Goal: Task Accomplishment & Management: Complete application form

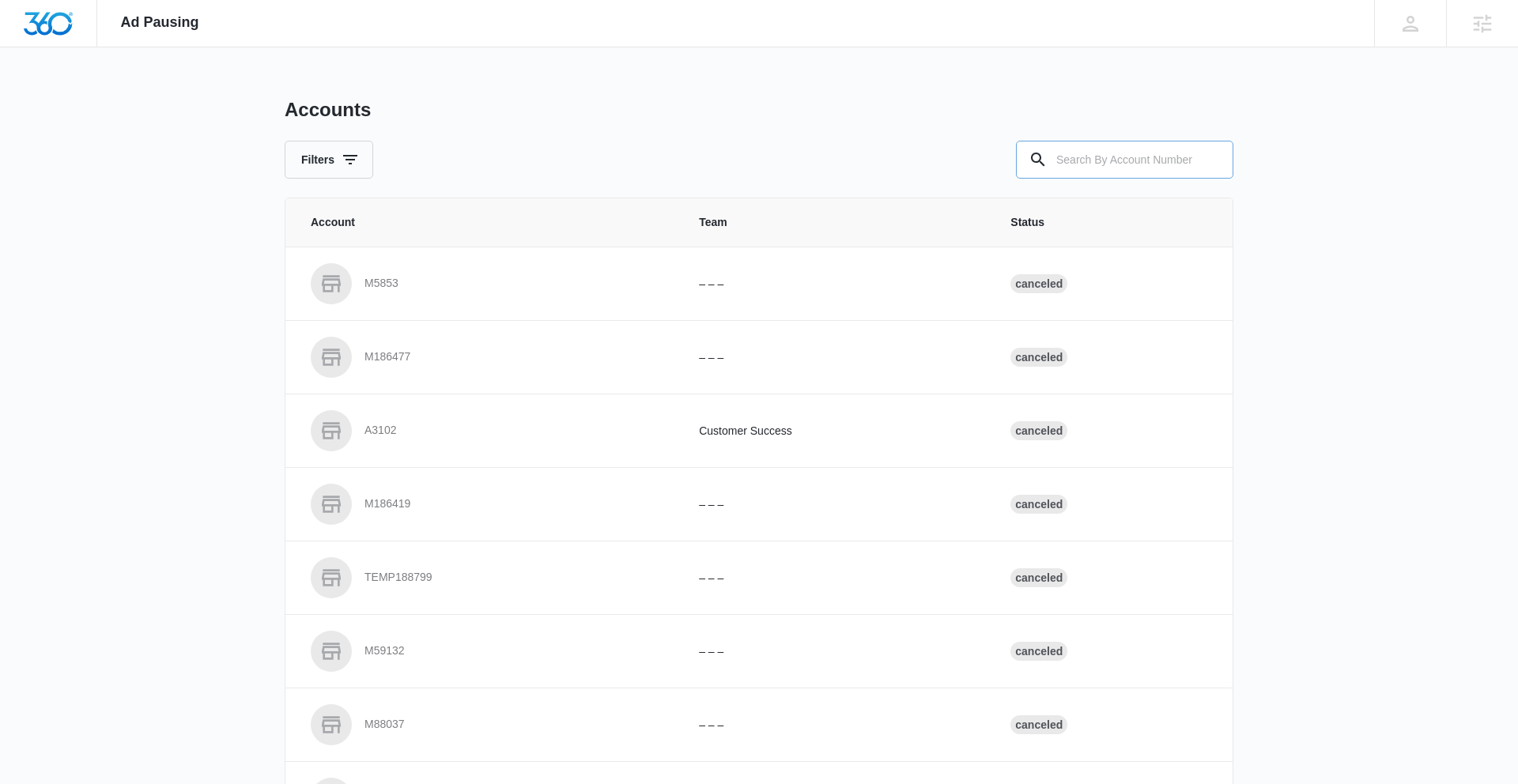
click at [1120, 156] on input "text" at bounding box center [1125, 159] width 218 height 38
paste input "M334967"
type input "M334967"
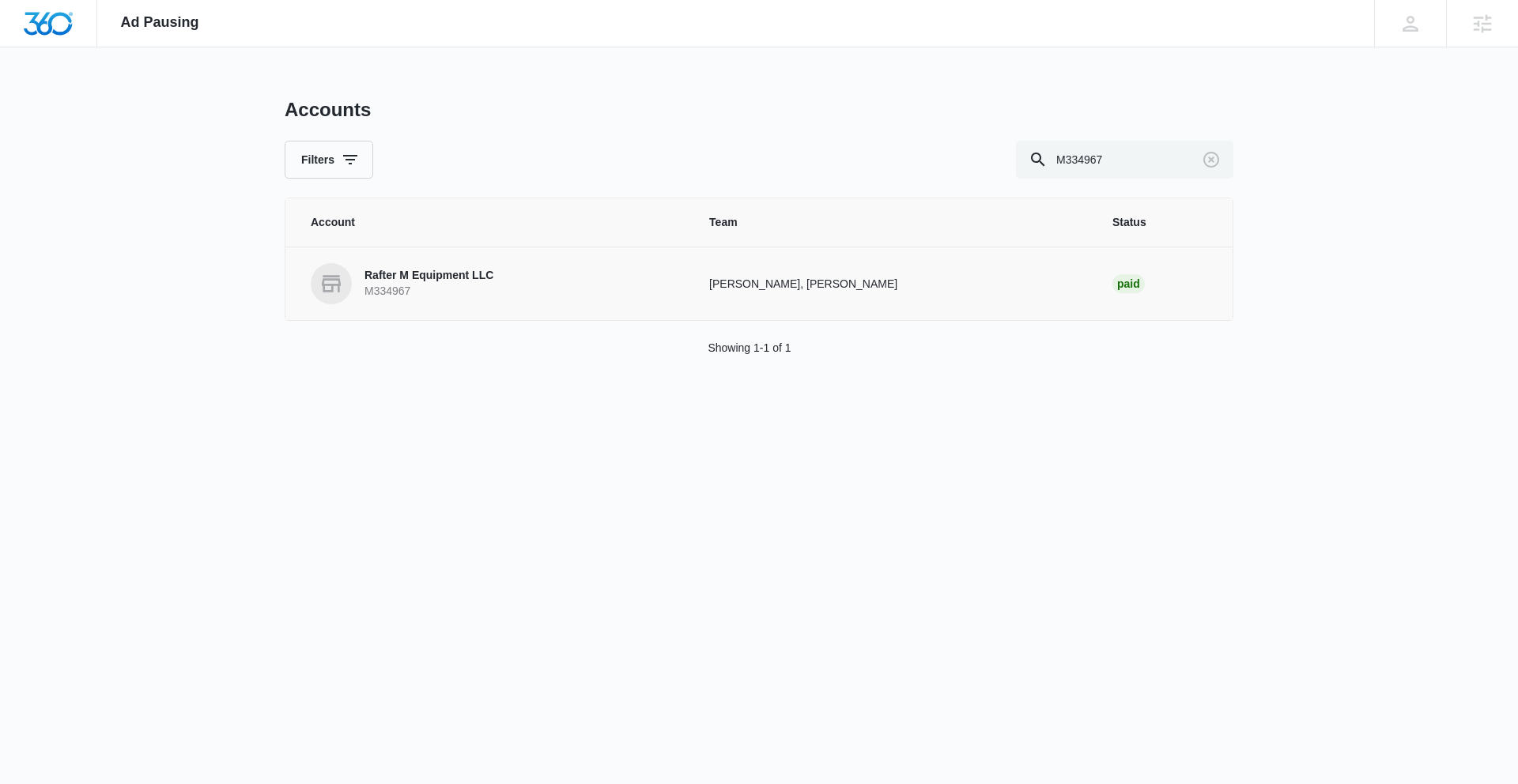
click at [457, 275] on p "Rafter M Equipment LLC" at bounding box center [428, 276] width 129 height 16
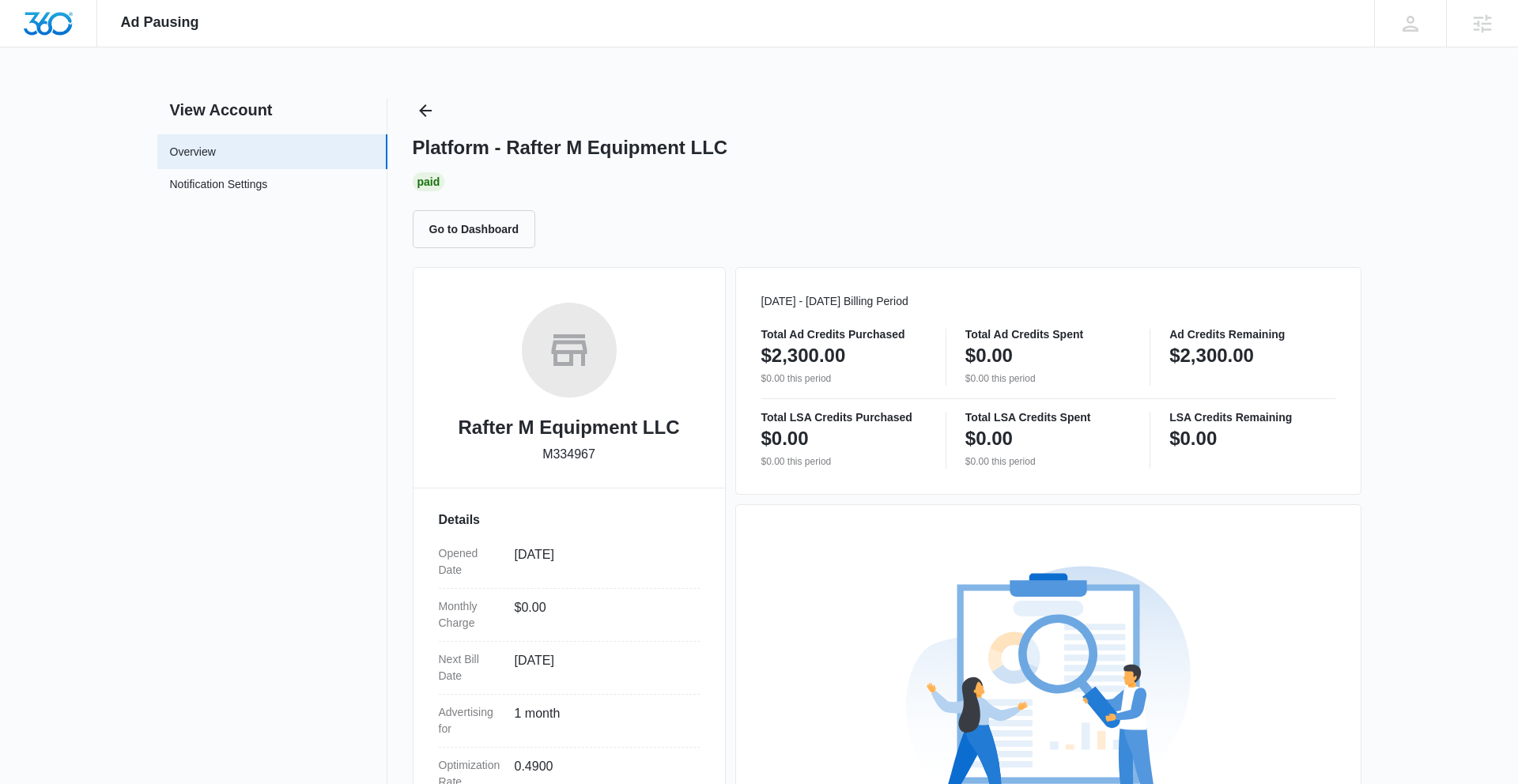
scroll to position [223, 0]
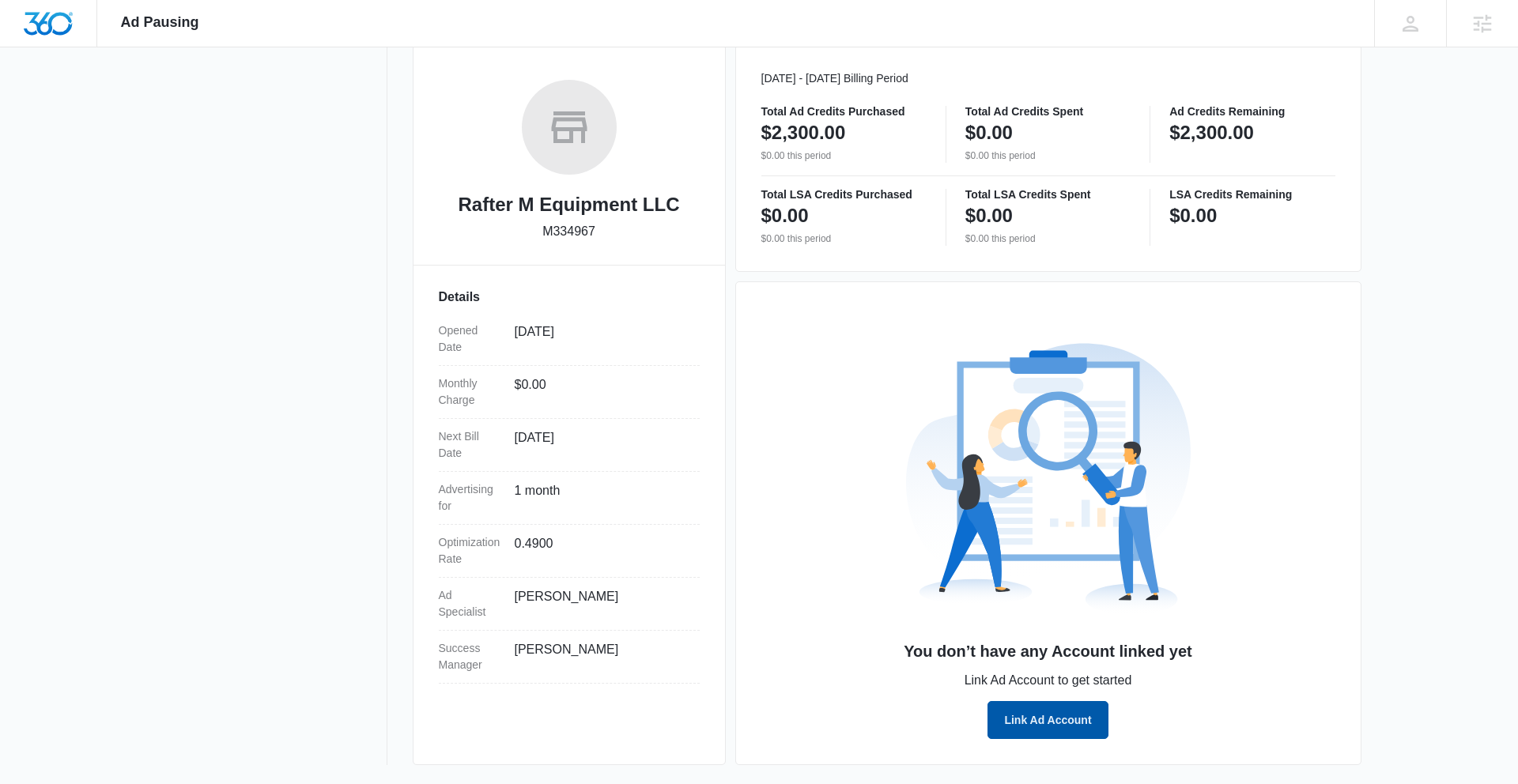
click at [1042, 717] on button "Link Ad Account" at bounding box center [1047, 719] width 120 height 38
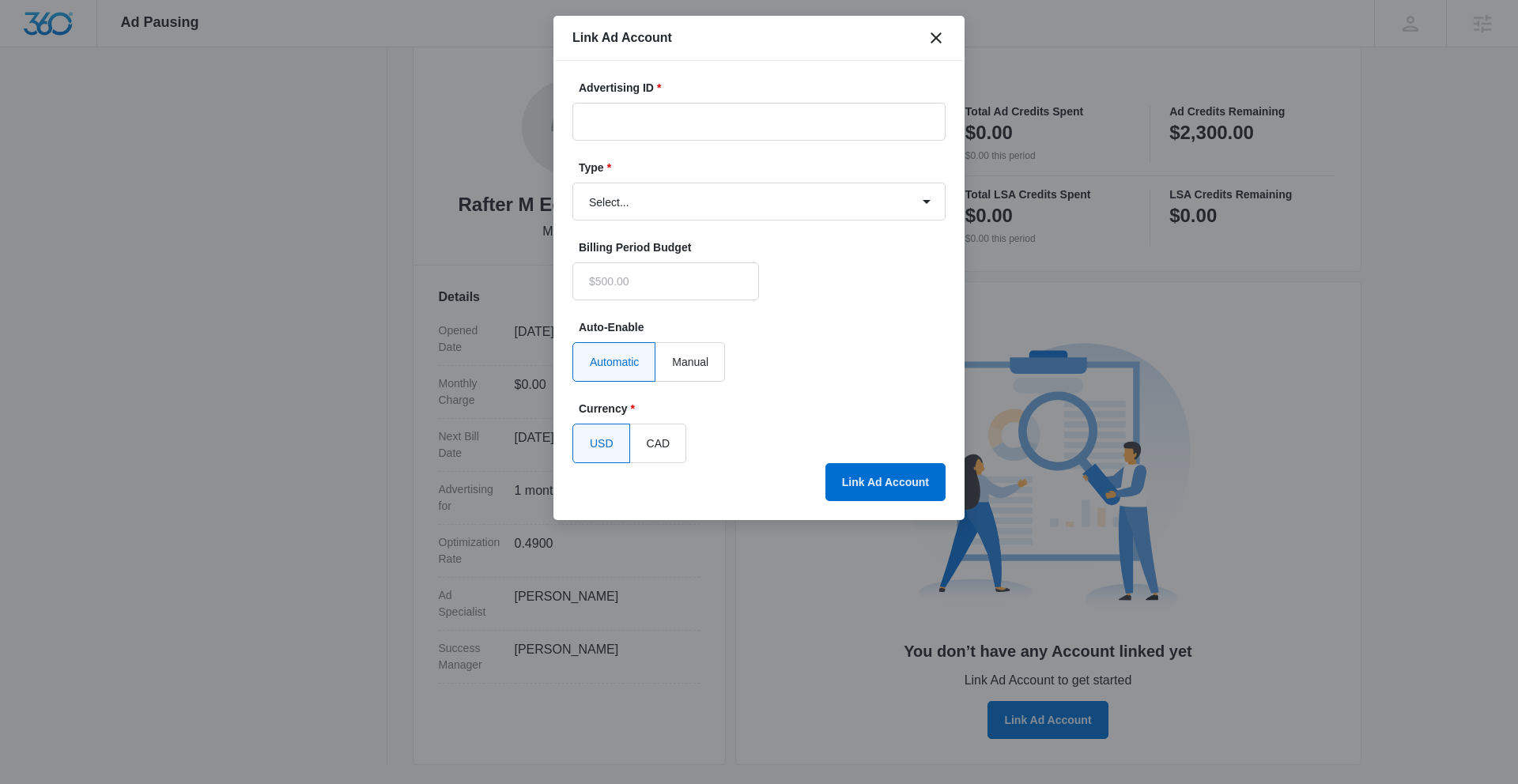
type input "$0.00"
click at [705, 120] on input "Advertising ID *" at bounding box center [759, 122] width 373 height 38
paste input "803-055-4588"
type input "803-055-4588"
click at [783, 204] on select "Select... Bing Ads Facebook Ads Google Ads" at bounding box center [759, 201] width 373 height 38
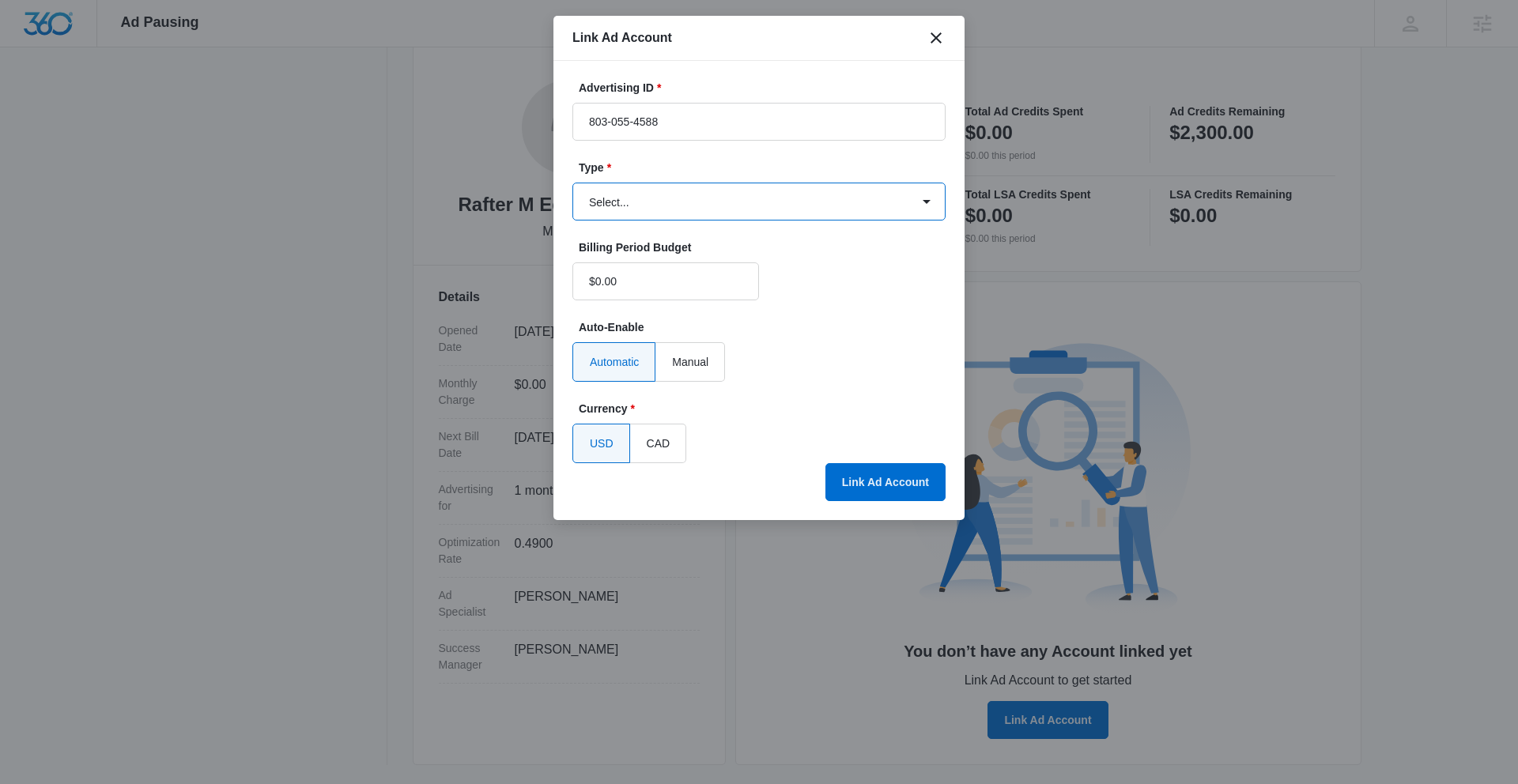
select select "google"
click at [572, 183] on select "Select... Bing Ads Facebook Ads Google Ads" at bounding box center [759, 201] width 373 height 38
click at [867, 481] on button "Link Ad Account" at bounding box center [885, 482] width 120 height 38
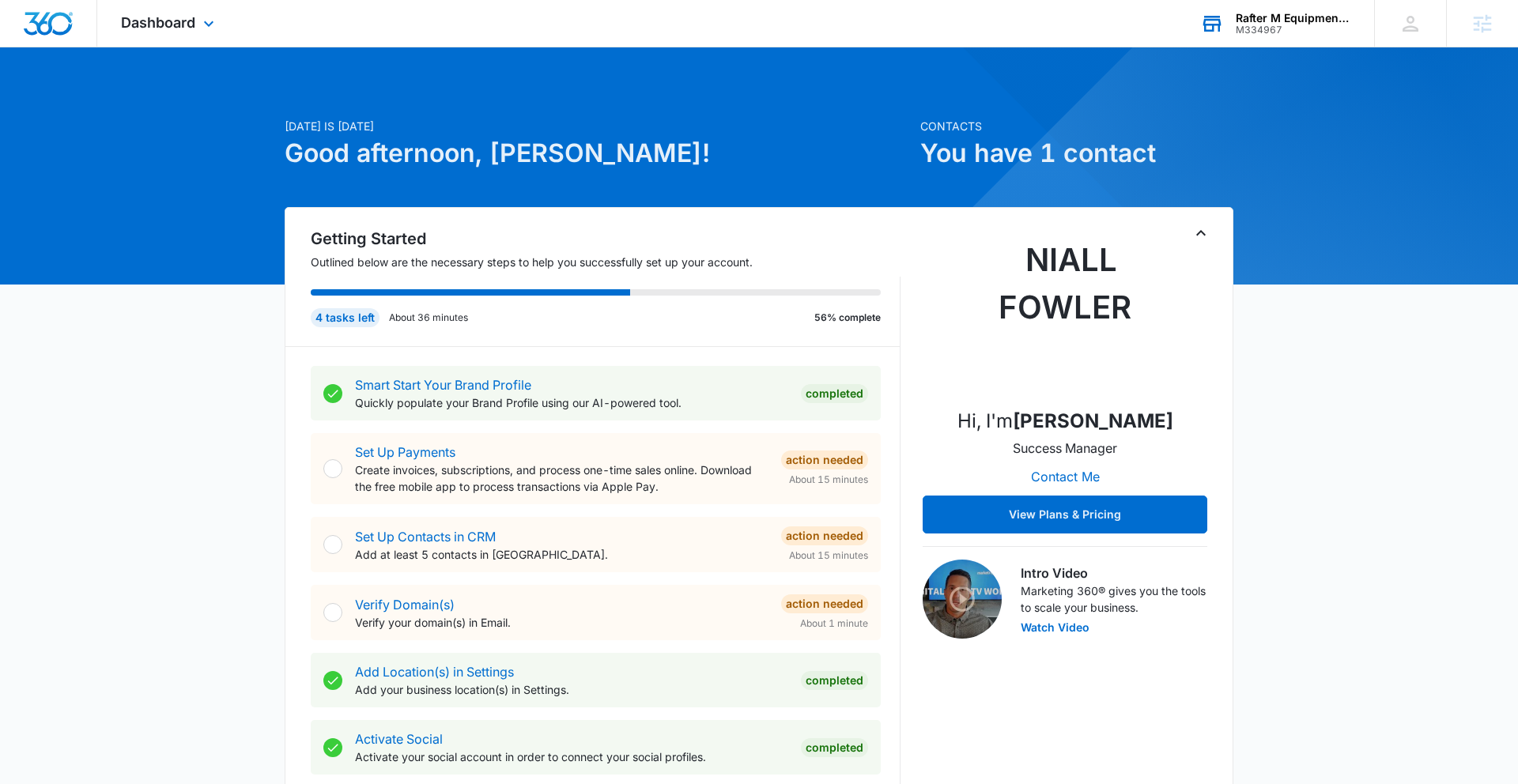
click at [1318, 23] on div "Rafter M Equipment LLC" at bounding box center [1293, 18] width 116 height 13
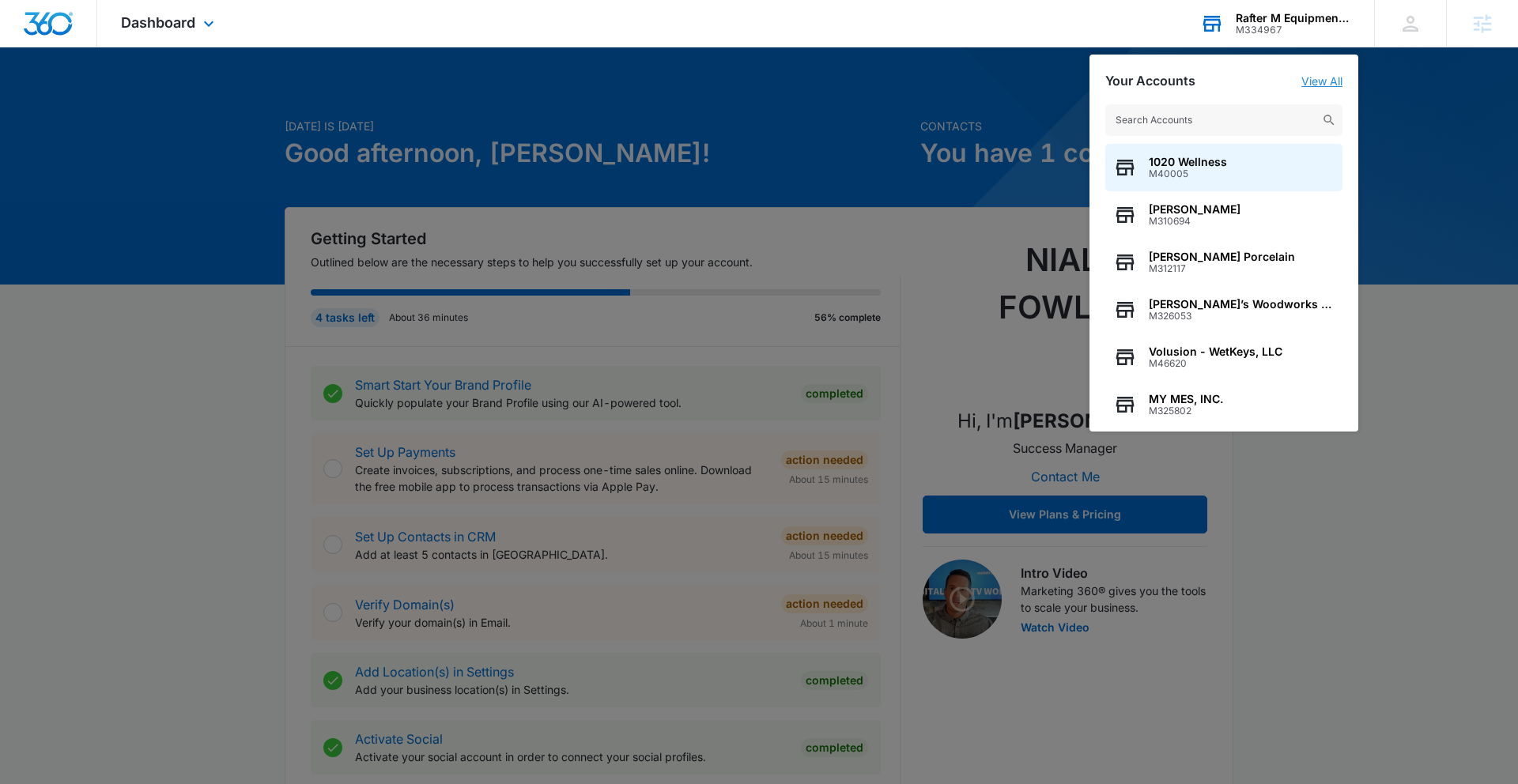
click at [1329, 85] on link "View All" at bounding box center [1322, 81] width 41 height 14
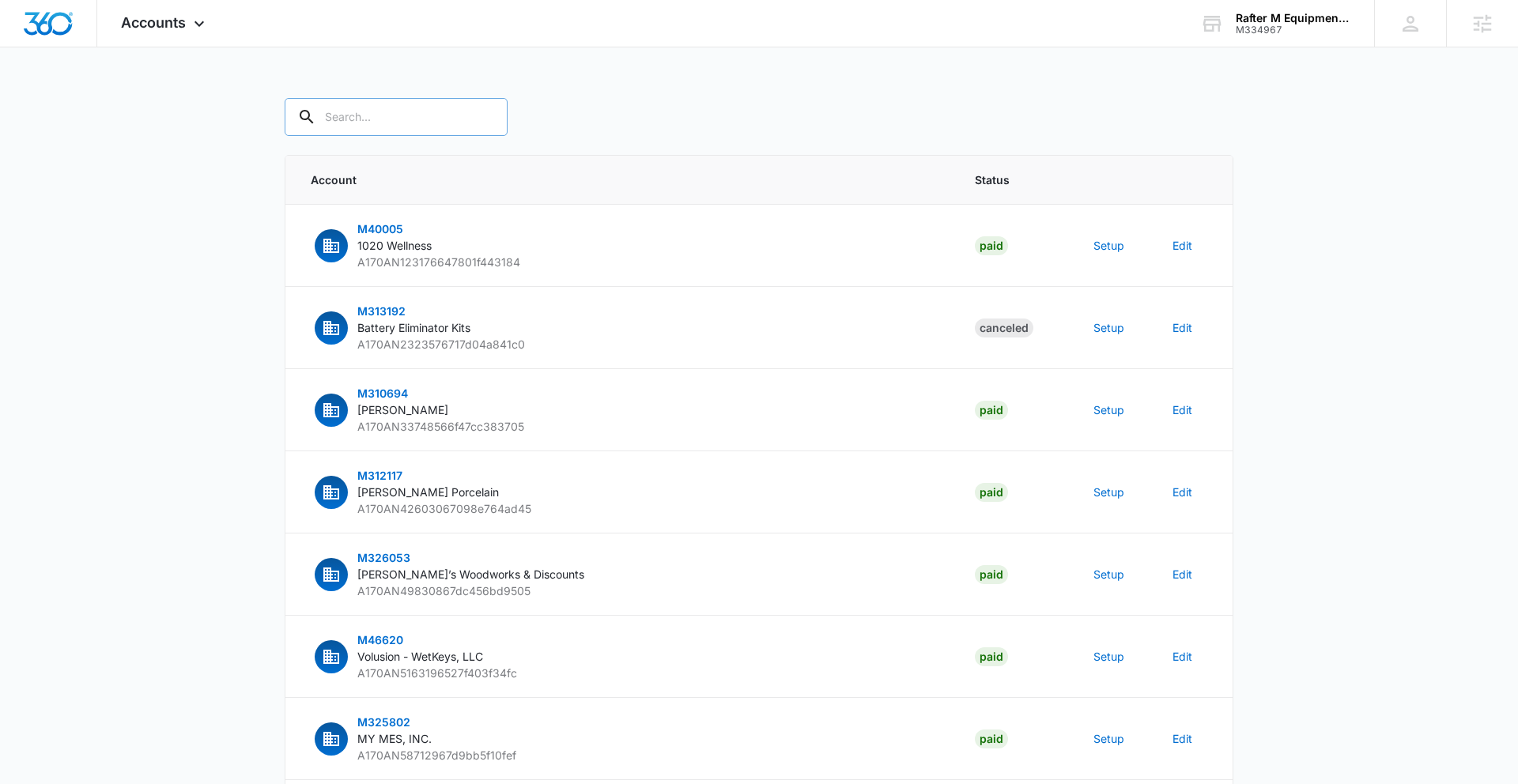
click at [402, 131] on input "text" at bounding box center [395, 117] width 223 height 38
paste input "M334967"
type input "M334967"
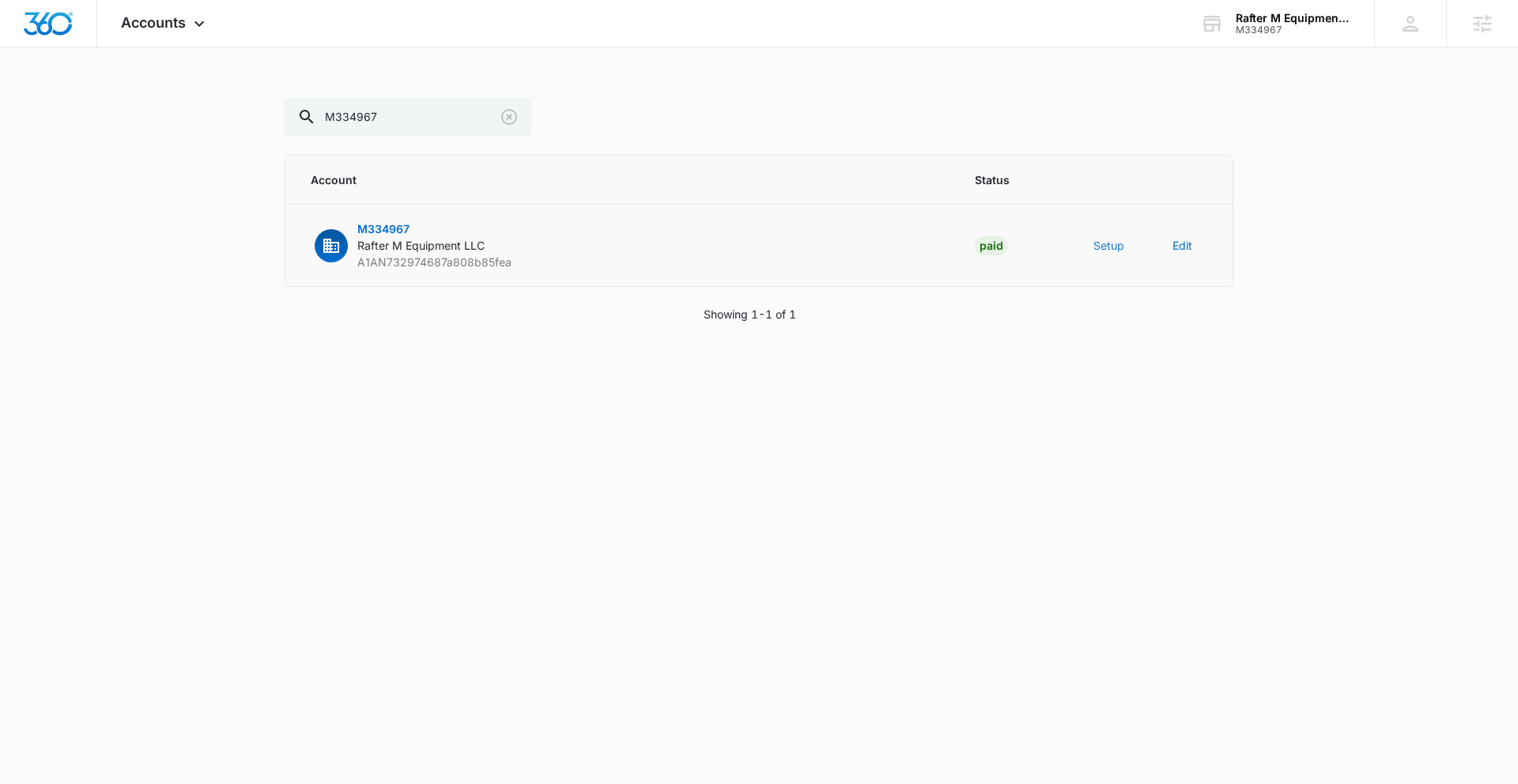
click at [1114, 246] on button "Setup" at bounding box center [1108, 245] width 30 height 17
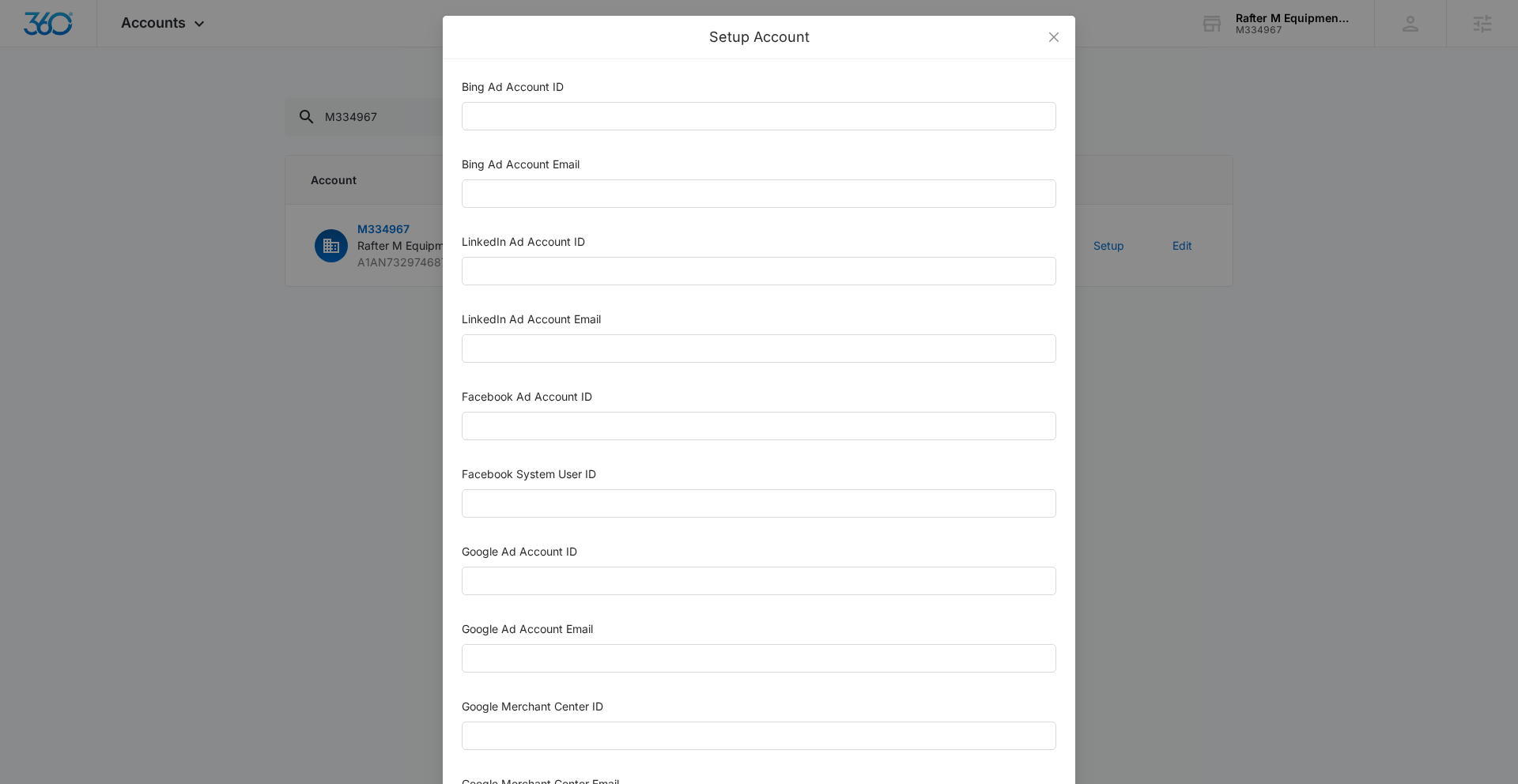
scroll to position [625, 0]
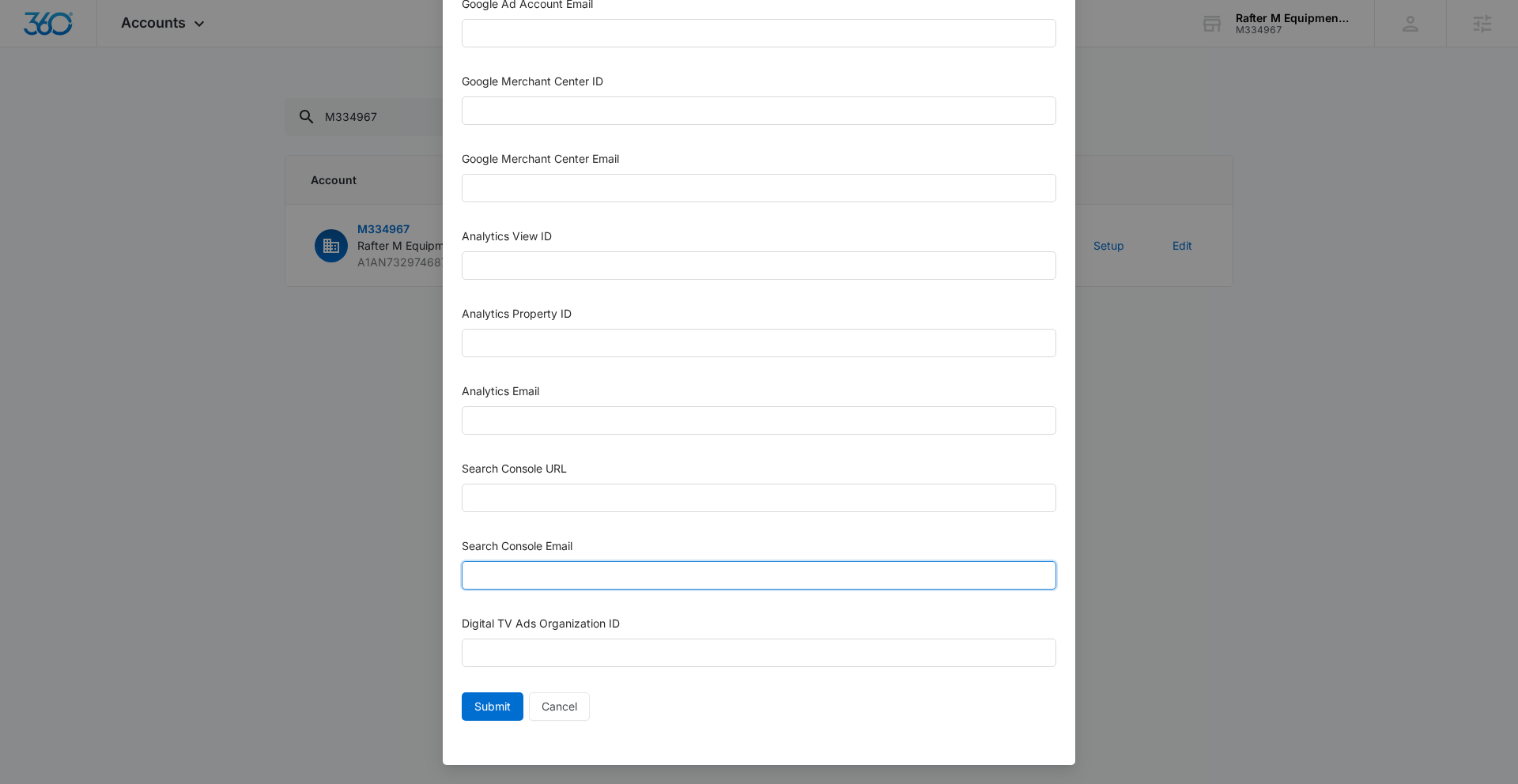
click at [596, 575] on input "Search Console Email" at bounding box center [759, 575] width 595 height 28
paste input "[EMAIL_ADDRESS][DOMAIN_NAME]"
type input "[EMAIL_ADDRESS][DOMAIN_NAME]"
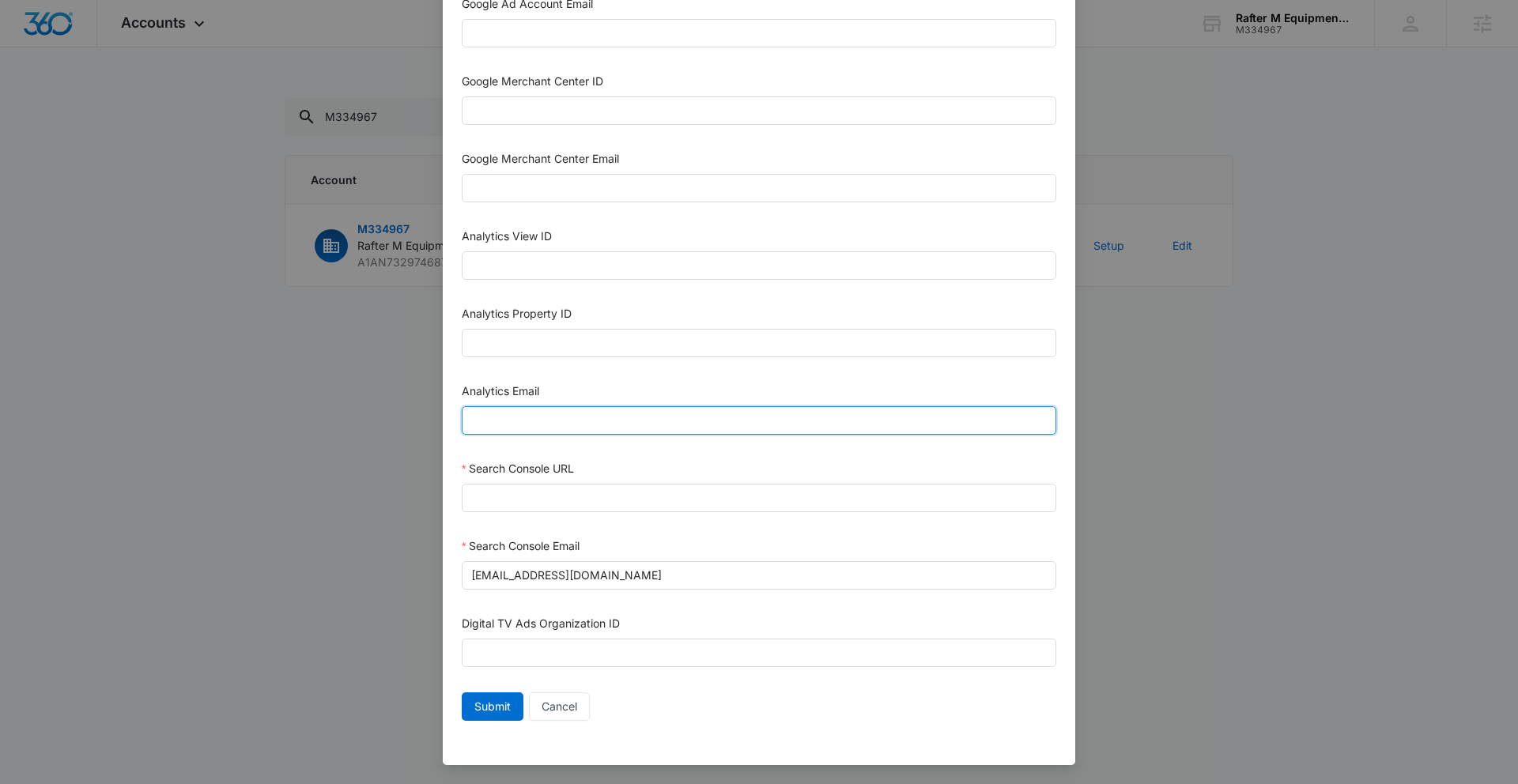
click at [590, 418] on input "Analytics Email" at bounding box center [759, 420] width 595 height 28
paste input "[EMAIL_ADDRESS][DOMAIN_NAME]"
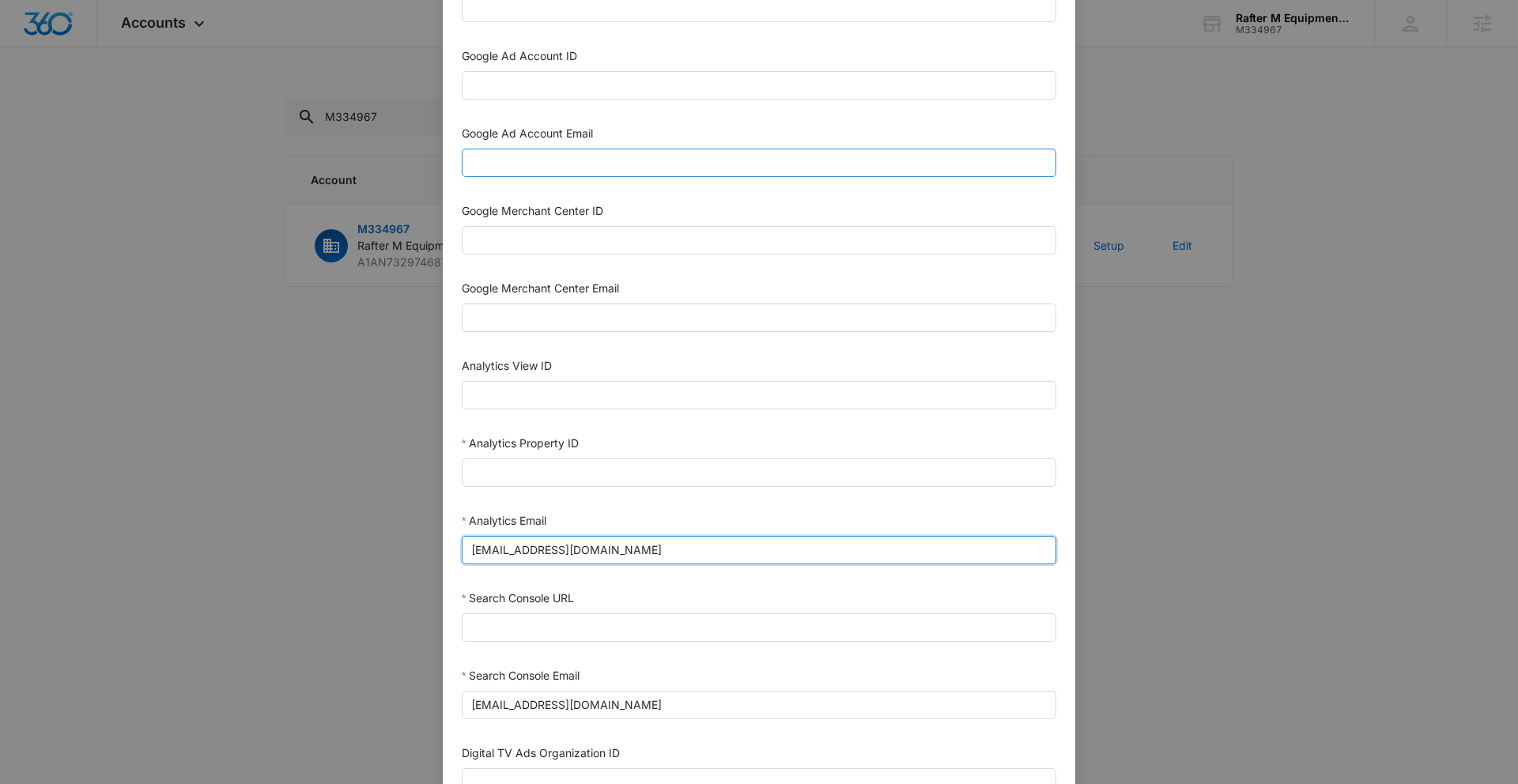
type input "[EMAIL_ADDRESS][DOMAIN_NAME]"
click at [564, 166] on input "Google Ad Account Email" at bounding box center [759, 162] width 595 height 28
paste input "[EMAIL_ADDRESS][DOMAIN_NAME]"
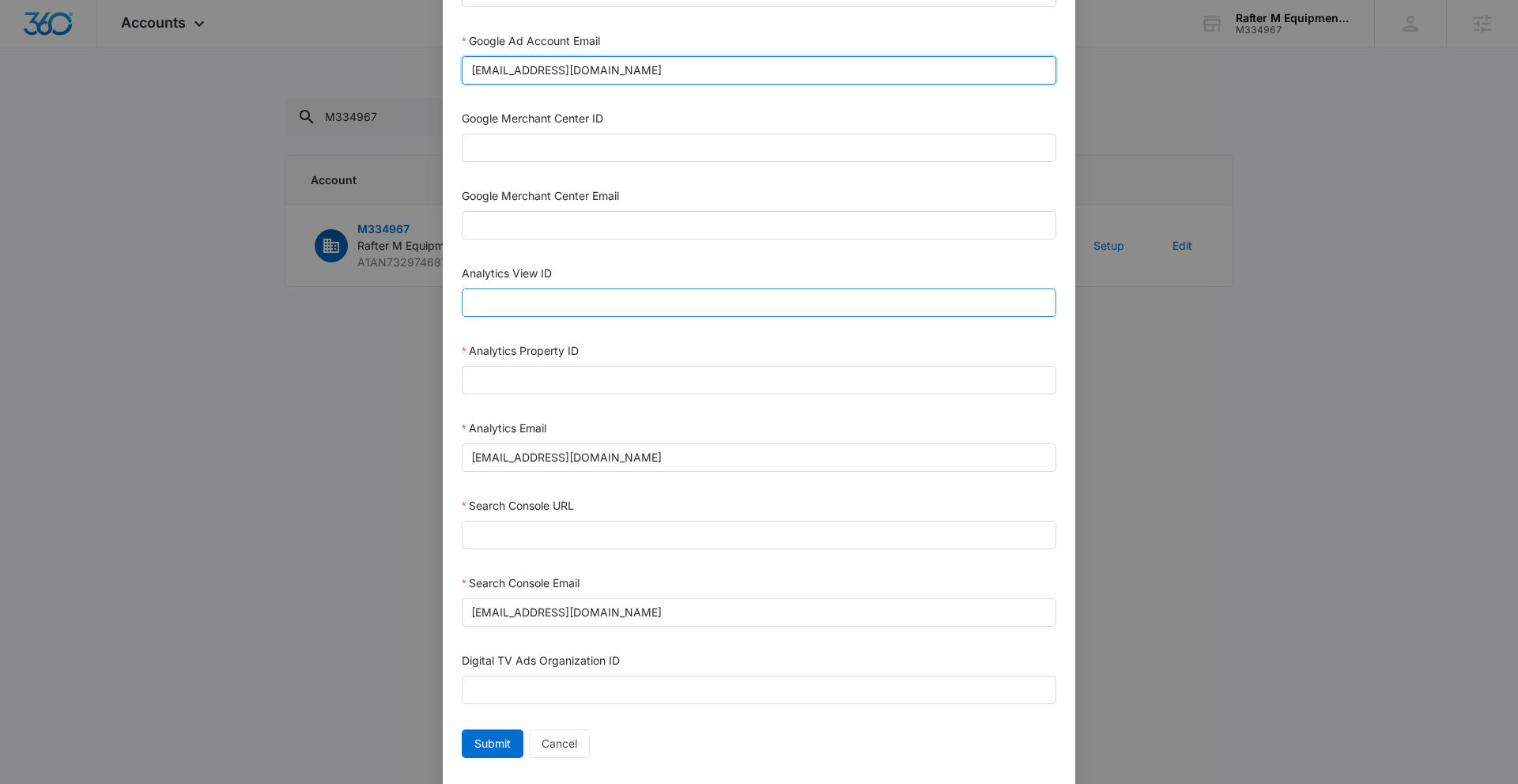
scroll to position [625, 0]
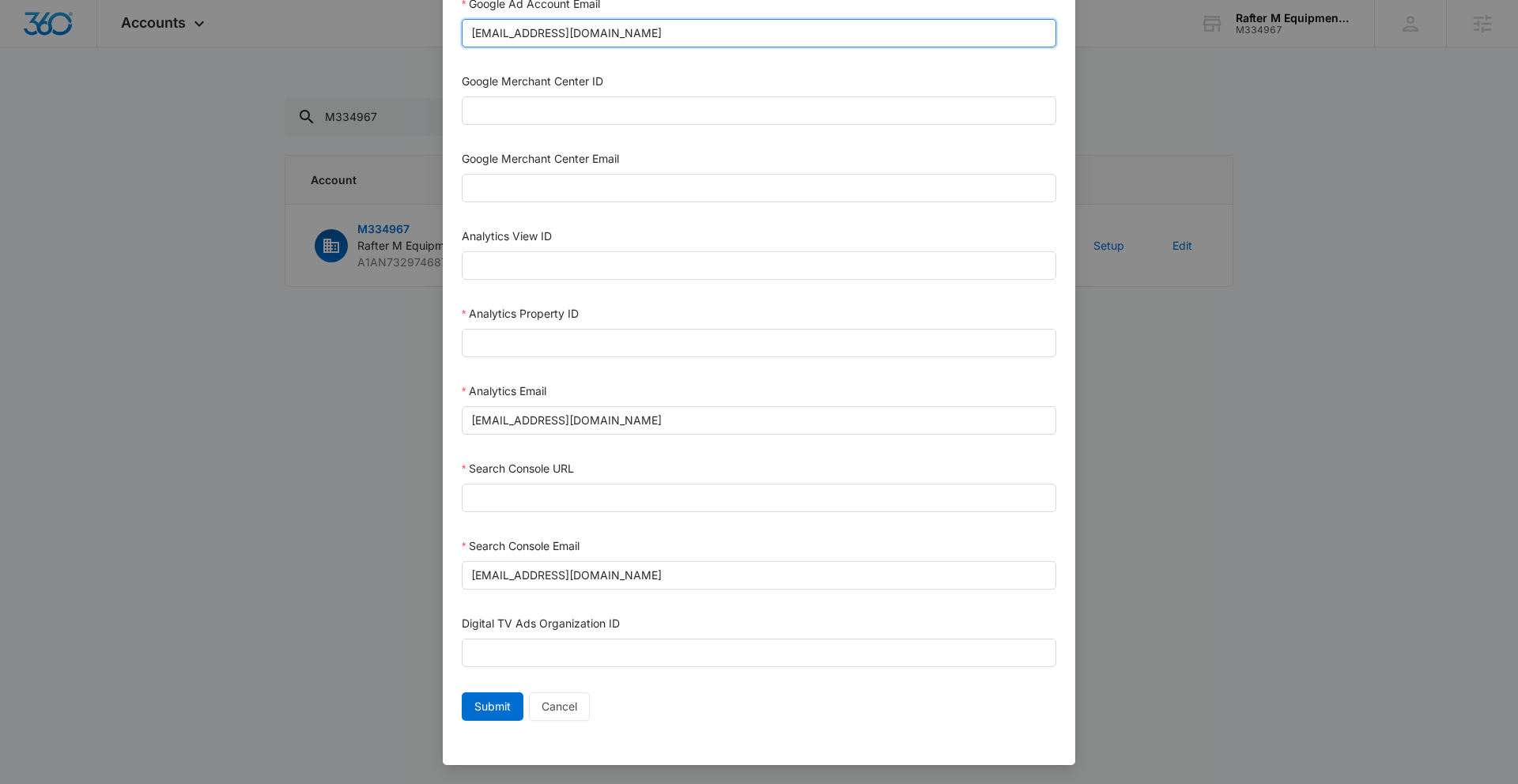
type input "[EMAIL_ADDRESS][DOMAIN_NAME]"
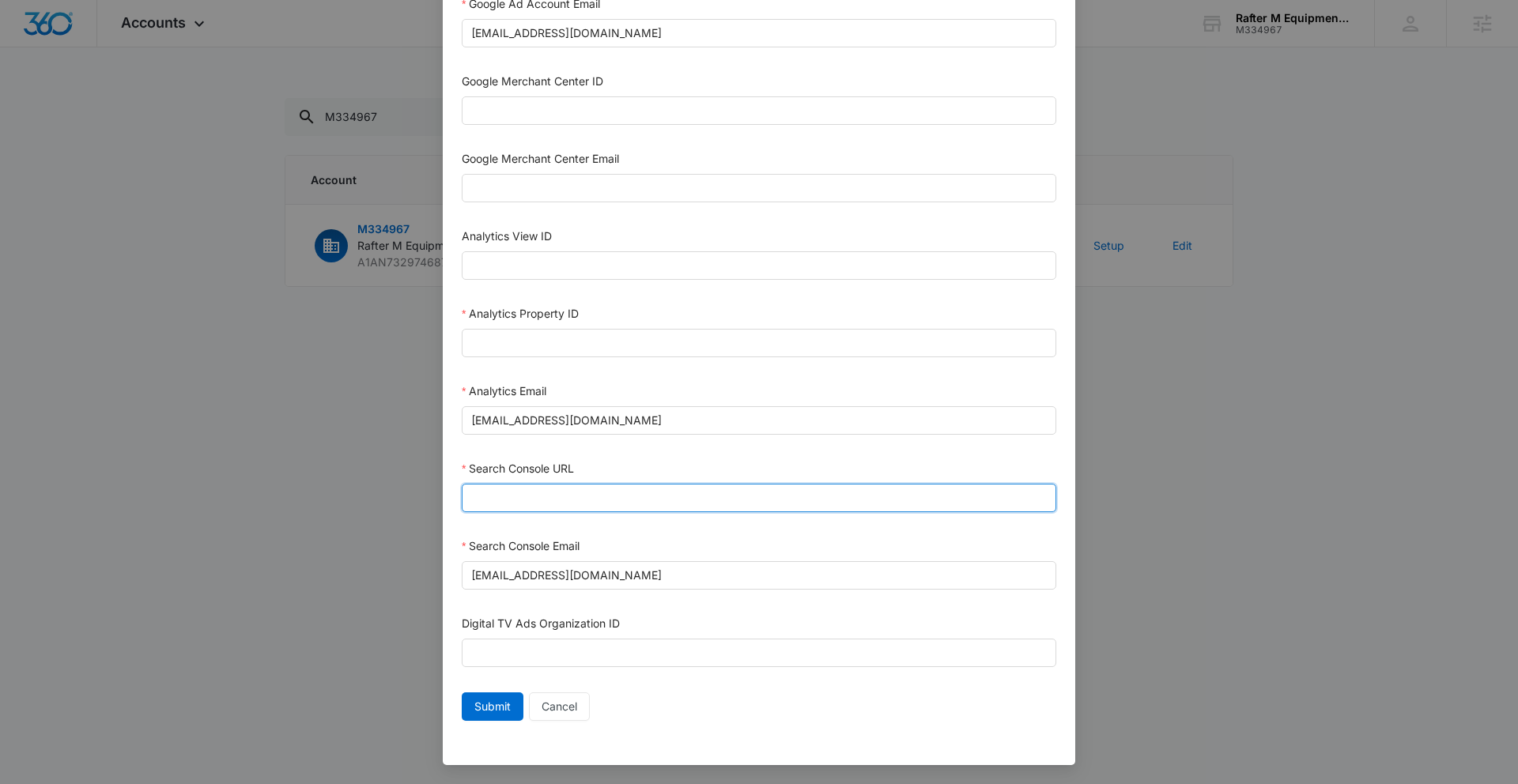
click at [559, 501] on input "Search Console URL" at bounding box center [759, 497] width 595 height 28
paste input "[URL][DOMAIN_NAME]"
type input "[URL][DOMAIN_NAME]"
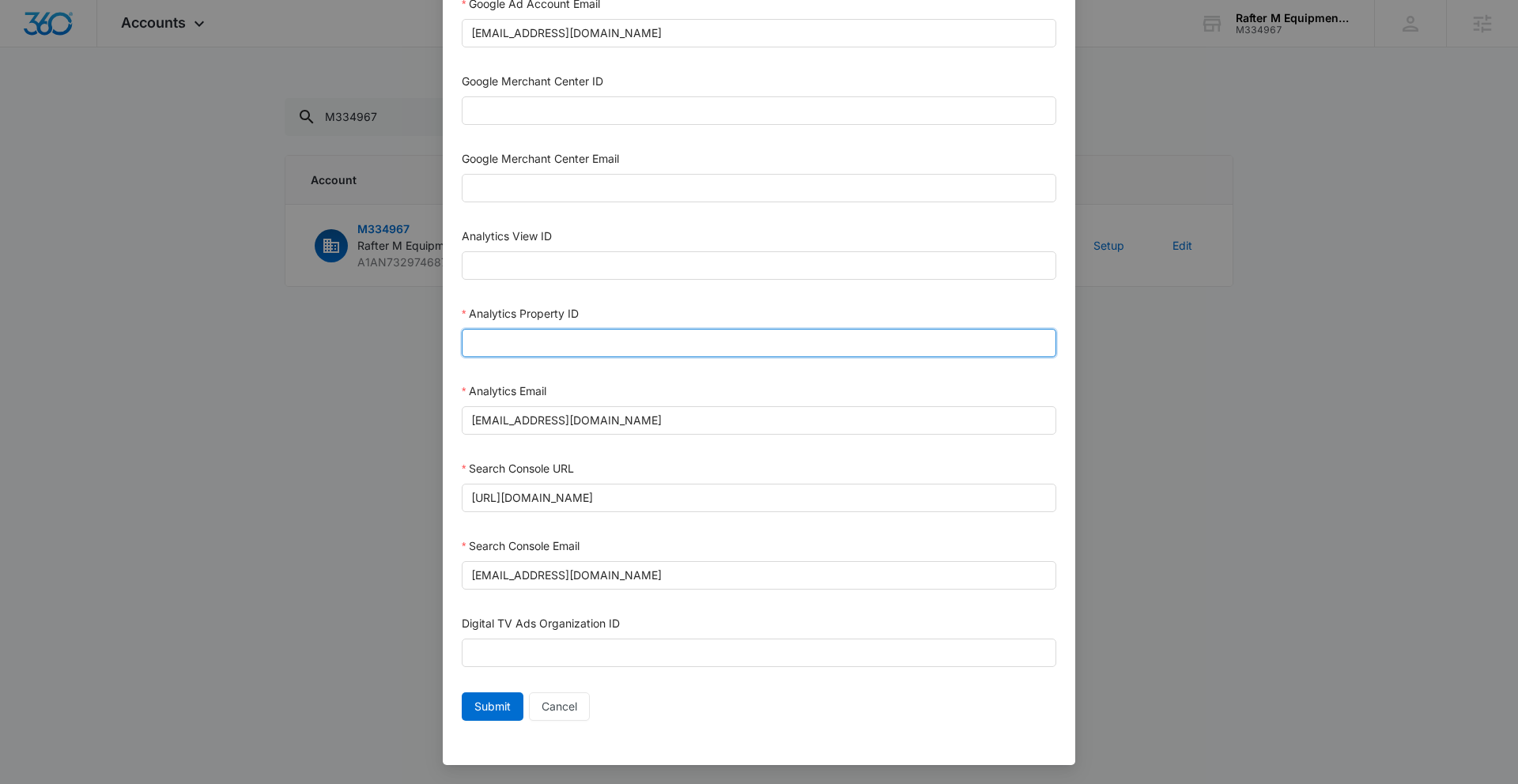
click at [506, 336] on input "Analytics Property ID" at bounding box center [759, 342] width 595 height 28
paste input "503977618"
click at [497, 342] on input "503977618" at bounding box center [759, 342] width 595 height 28
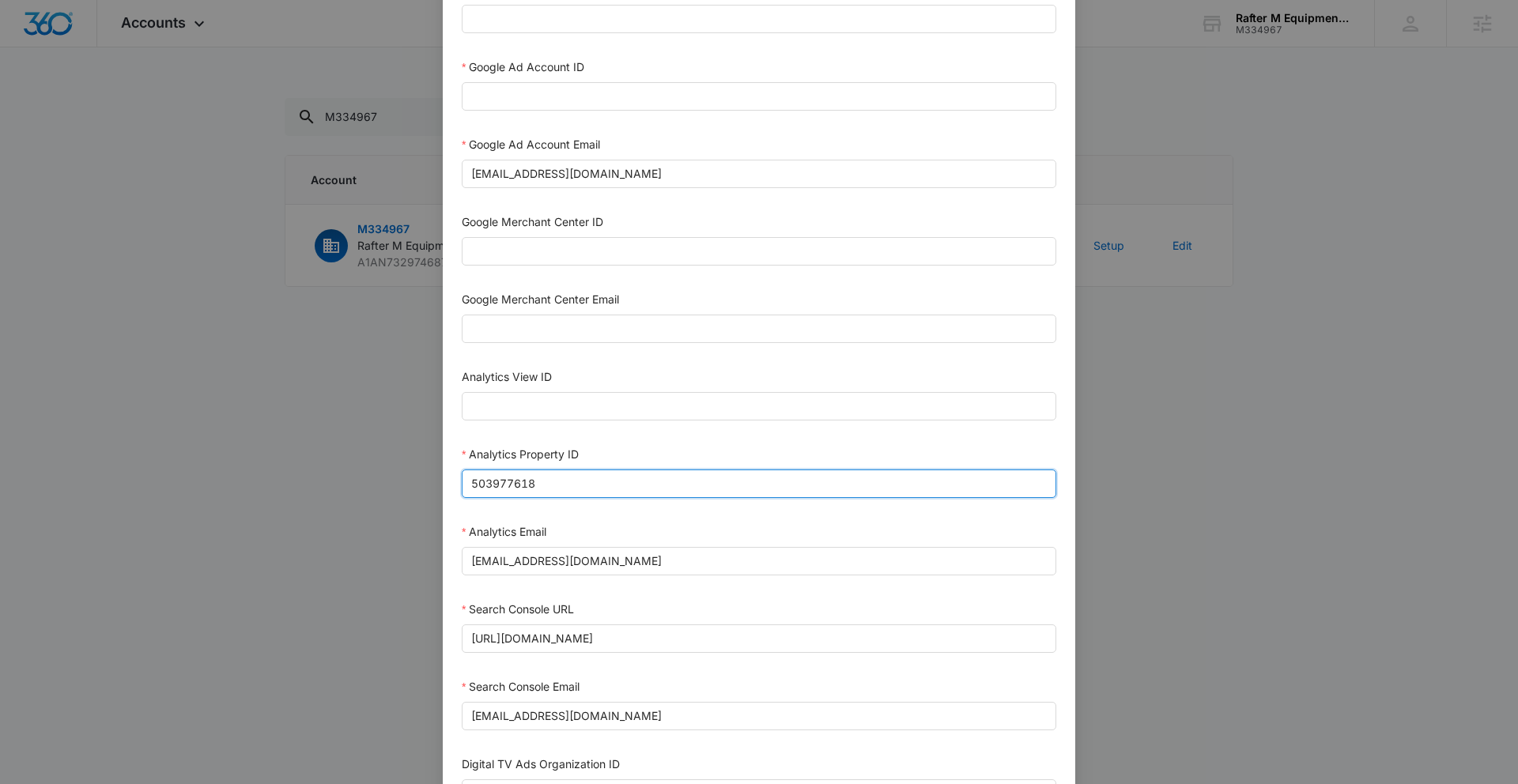
scroll to position [482, 0]
type input "503977618"
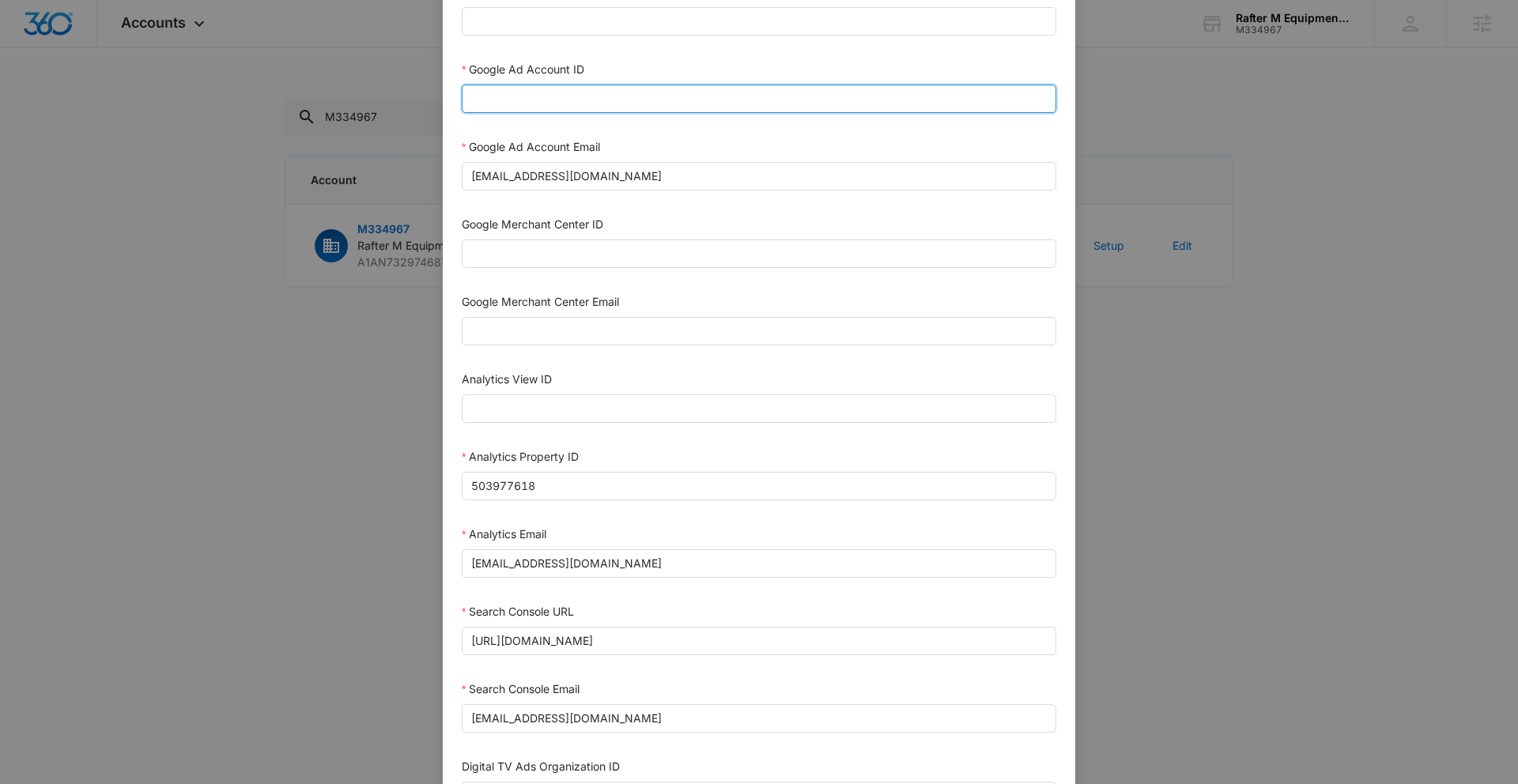
click at [556, 104] on input "Google Ad Account ID" at bounding box center [759, 98] width 595 height 28
paste input "803-055-4588"
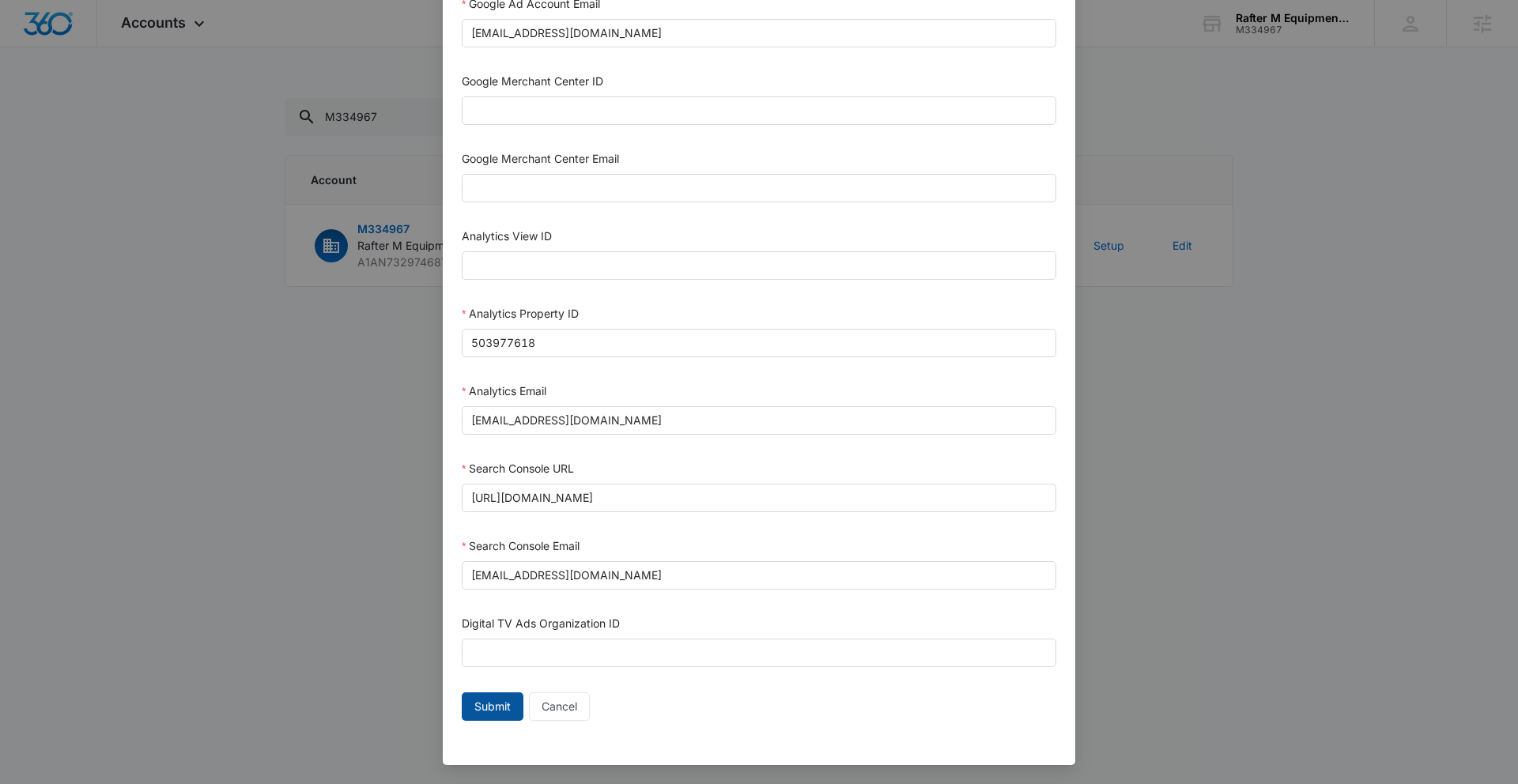
type input "803-055-4588"
click at [477, 705] on span "Submit" at bounding box center [492, 706] width 36 height 18
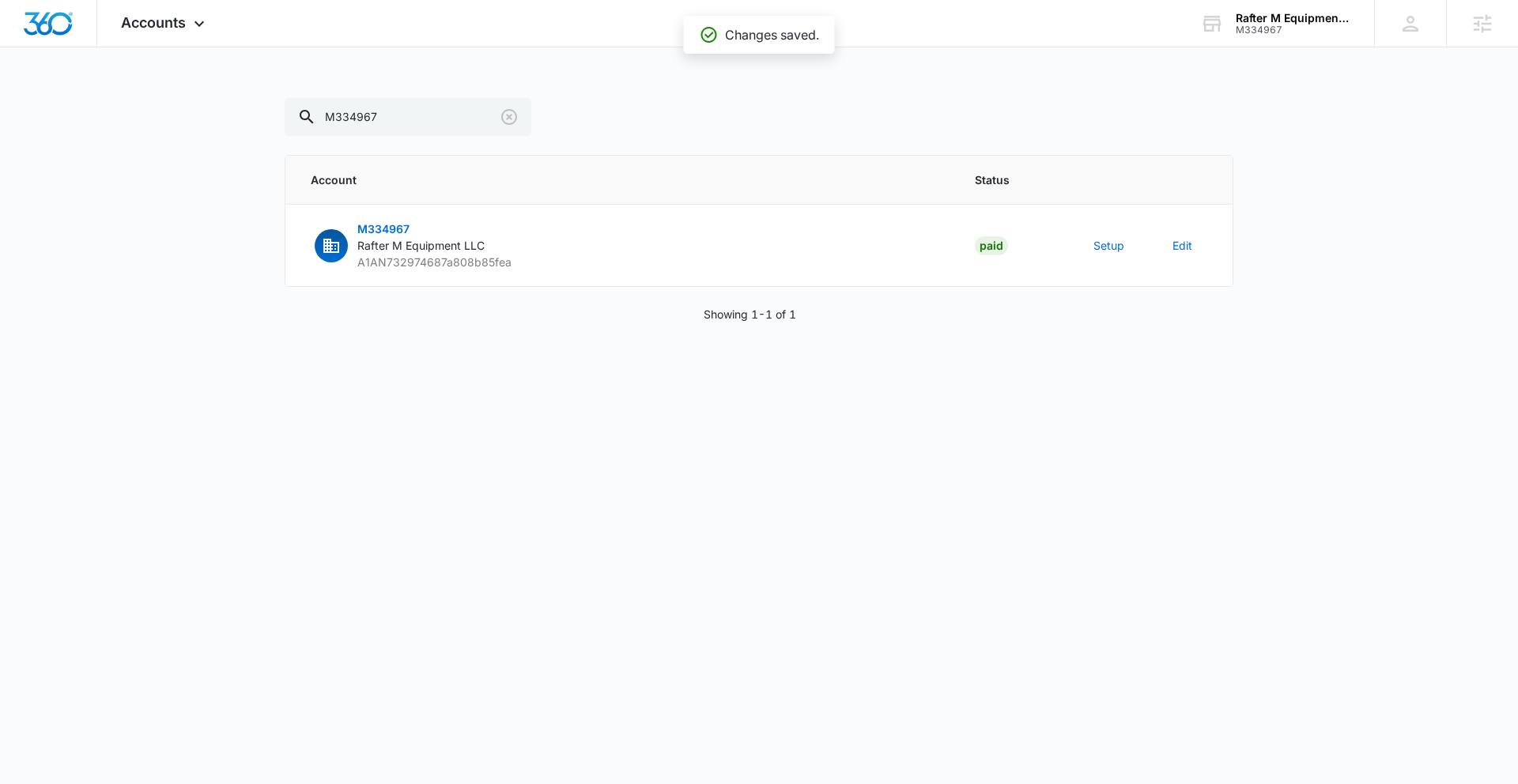
scroll to position [609, 0]
